Goal: Find specific page/section: Find specific page/section

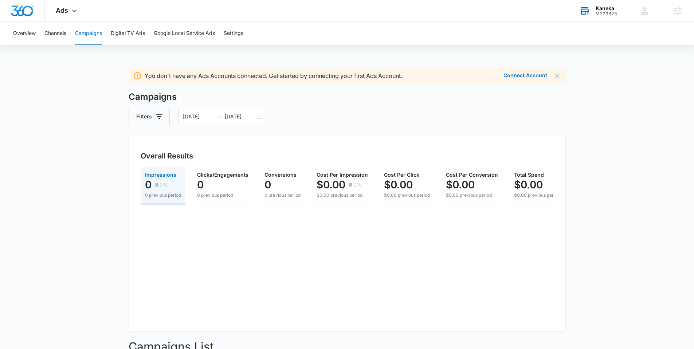
click at [609, 10] on div "Kaneka" at bounding box center [606, 8] width 21 height 6
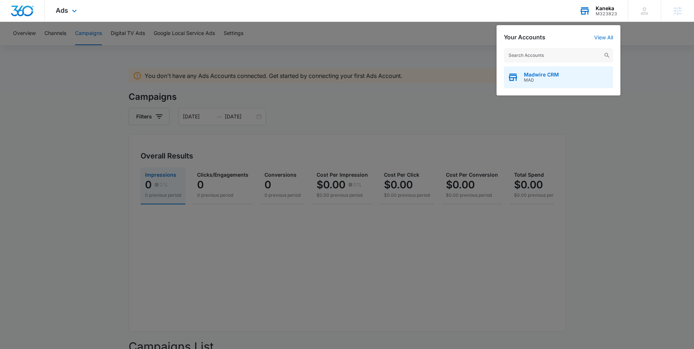
drag, startPoint x: 546, startPoint y: 54, endPoint x: 532, endPoint y: 78, distance: 28.2
click at [546, 54] on input "text" at bounding box center [558, 55] width 109 height 15
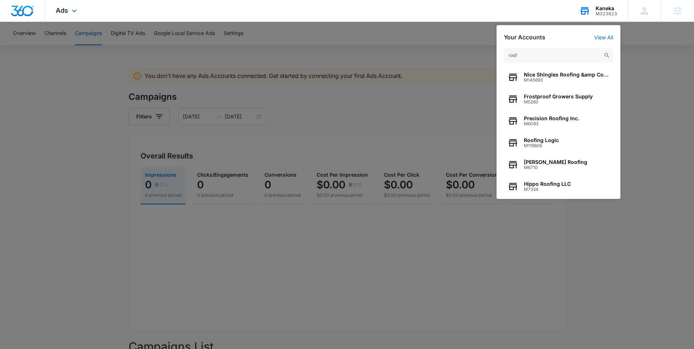
type input "roof"
click at [413, 36] on div at bounding box center [347, 174] width 694 height 349
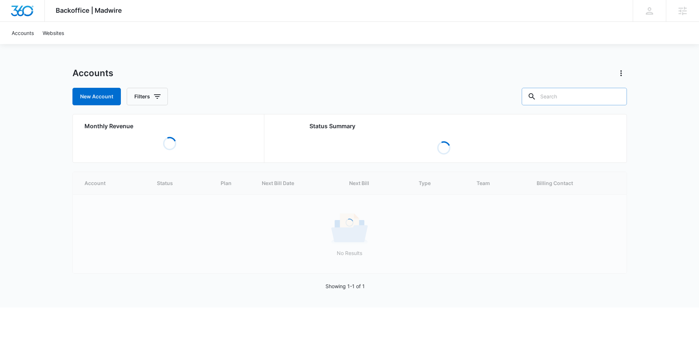
click at [570, 98] on input "text" at bounding box center [574, 96] width 105 height 17
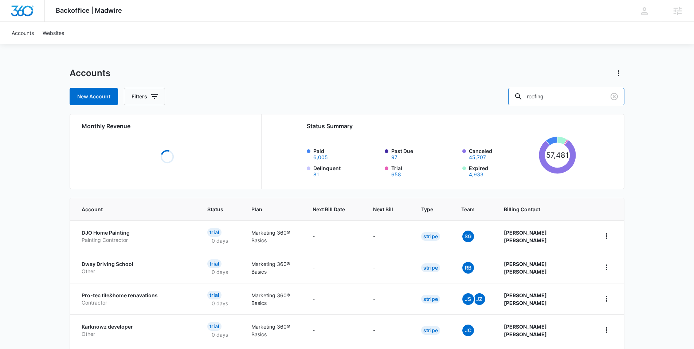
type input "roofing"
drag, startPoint x: 455, startPoint y: 68, endPoint x: 447, endPoint y: 68, distance: 8.4
click at [455, 68] on div "Accounts" at bounding box center [347, 73] width 555 height 12
drag, startPoint x: 572, startPoint y: 96, endPoint x: 579, endPoint y: 97, distance: 7.7
click at [572, 96] on input "roofing" at bounding box center [566, 96] width 116 height 17
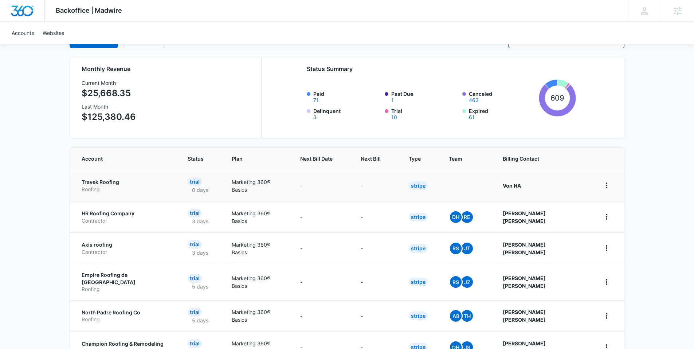
scroll to position [59, 0]
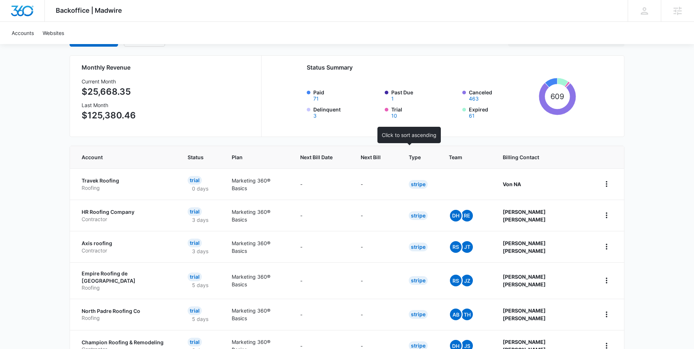
click at [391, 158] on div at bounding box center [388, 157] width 8 height 8
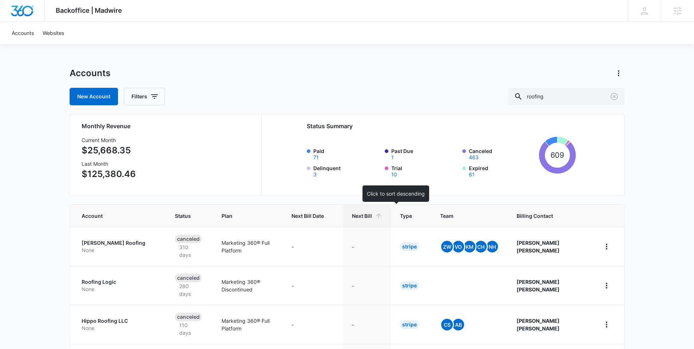
click at [381, 216] on icon at bounding box center [378, 215] width 5 height 5
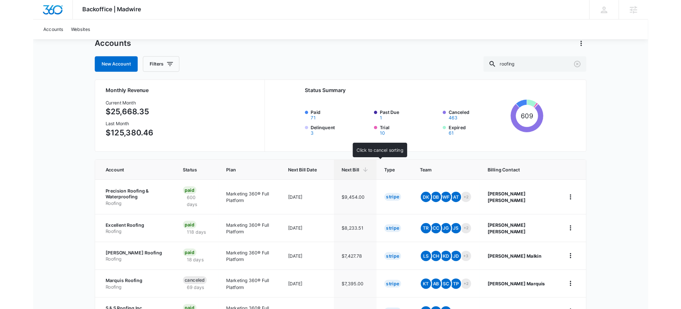
scroll to position [48, 0]
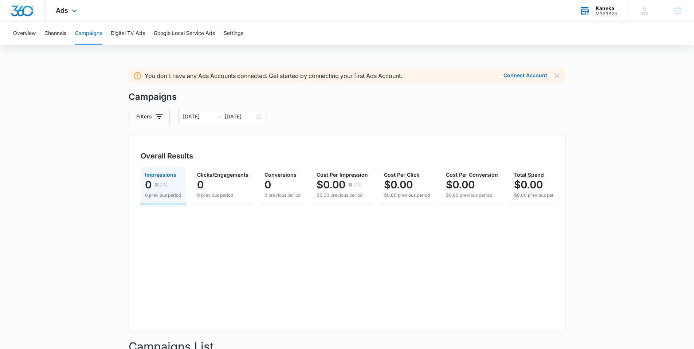
click at [602, 9] on div "Kaneka" at bounding box center [606, 8] width 21 height 6
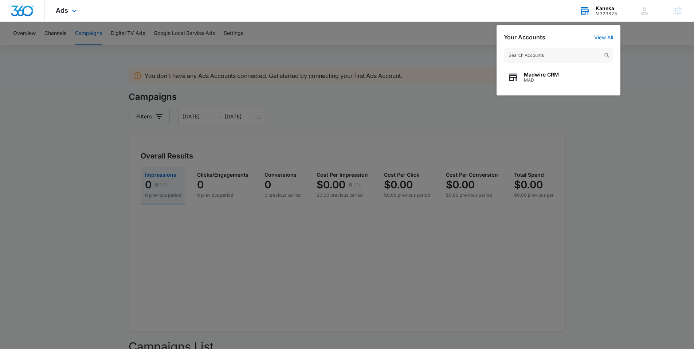
click at [538, 56] on input "text" at bounding box center [558, 55] width 109 height 15
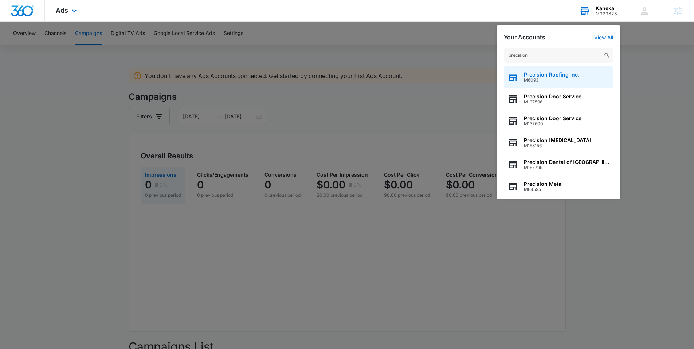
type input "precision"
click at [536, 78] on span "M6093" at bounding box center [551, 80] width 55 height 5
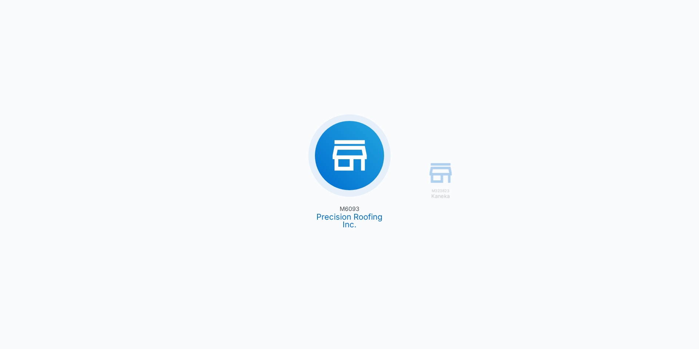
type input "08/08/2025"
type input "09/07/2025"
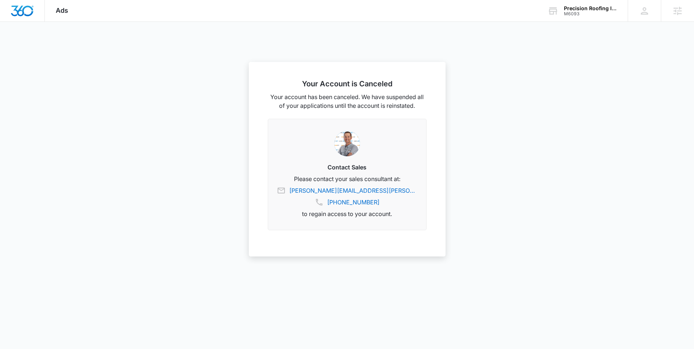
drag, startPoint x: 584, startPoint y: 9, endPoint x: 566, endPoint y: 29, distance: 27.3
click at [583, 9] on div "Precision Roofing Inc." at bounding box center [590, 8] width 53 height 6
click at [545, 53] on input "text" at bounding box center [558, 55] width 109 height 15
type input "e"
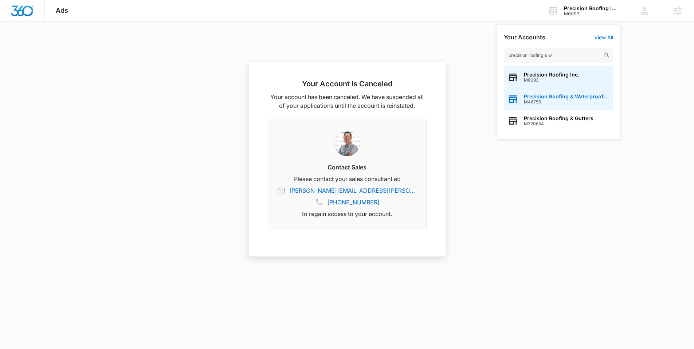
type input "precision roofing & w"
click at [547, 96] on span "Precision Roofing & Waterproofing" at bounding box center [567, 97] width 86 height 6
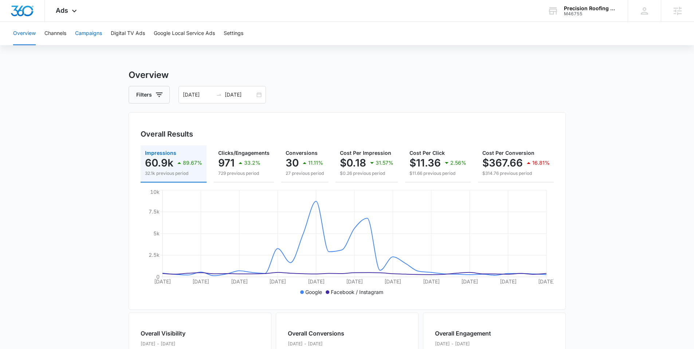
click at [86, 34] on button "Campaigns" at bounding box center [88, 33] width 27 height 23
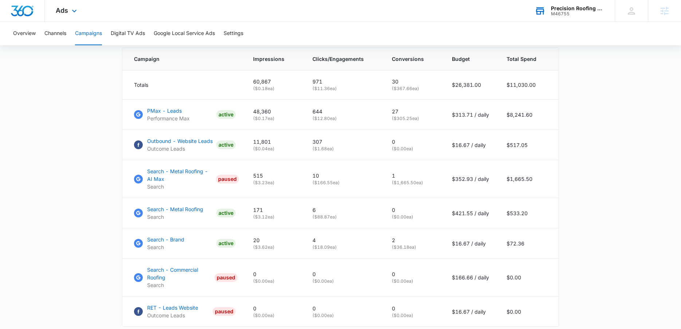
scroll to position [313, 0]
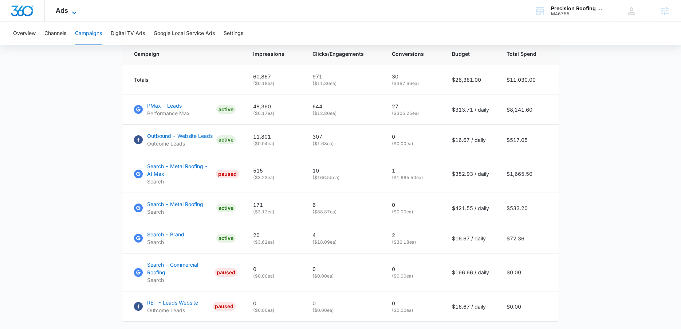
click at [76, 13] on icon at bounding box center [74, 12] width 9 height 9
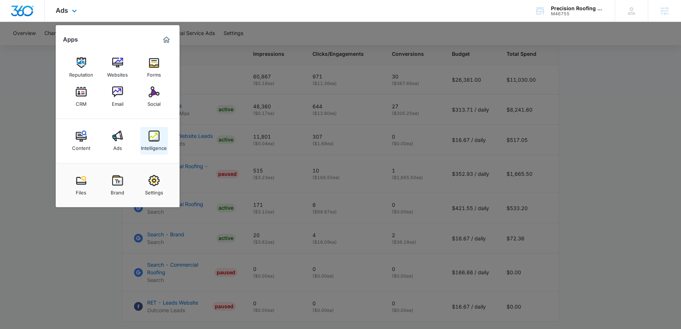
click at [154, 133] on img at bounding box center [154, 135] width 11 height 11
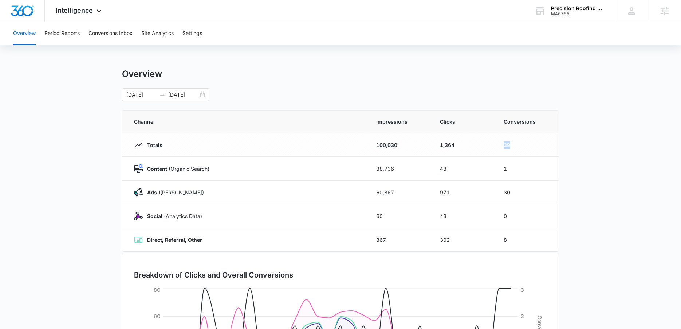
drag, startPoint x: 508, startPoint y: 144, endPoint x: 499, endPoint y: 144, distance: 9.8
click at [499, 144] on td "39" at bounding box center [527, 145] width 64 height 24
click at [98, 10] on icon at bounding box center [99, 12] width 9 height 9
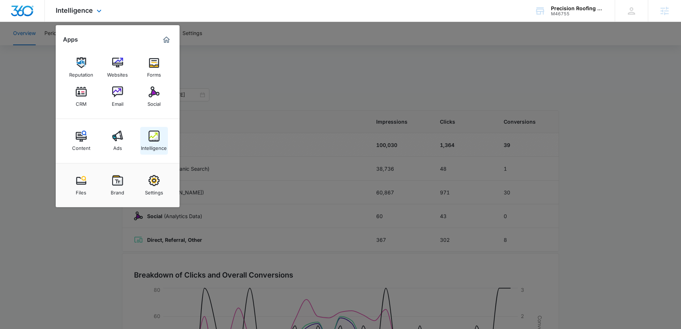
click at [154, 140] on img at bounding box center [154, 135] width 11 height 11
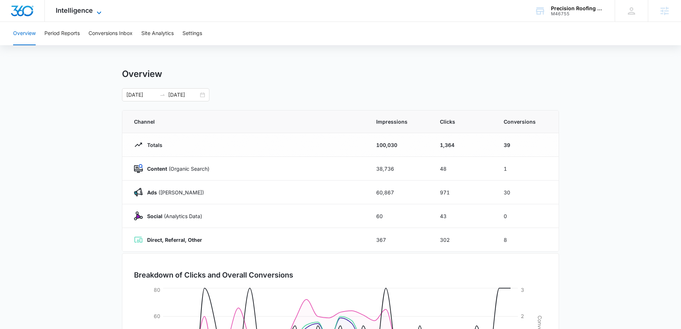
click at [100, 12] on icon at bounding box center [99, 12] width 4 height 3
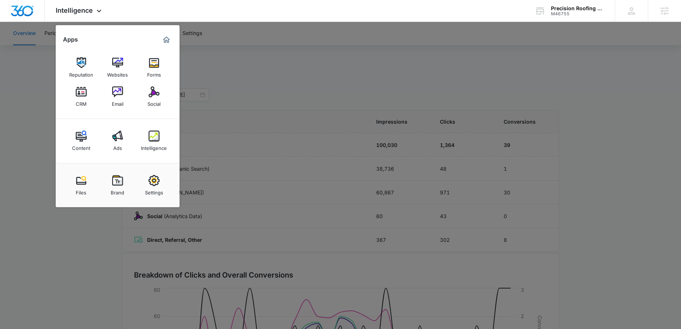
click at [118, 137] on img at bounding box center [117, 135] width 11 height 11
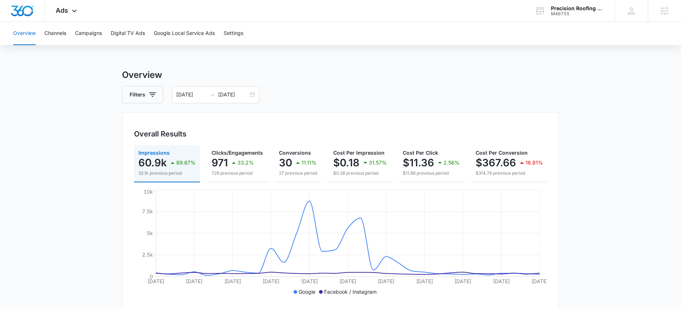
click at [466, 59] on div "Overview Channels Campaigns Digital TV Ads Google Local Service Ads Settings Ov…" at bounding box center [340, 307] width 681 height 570
